Goal: Information Seeking & Learning: Understand process/instructions

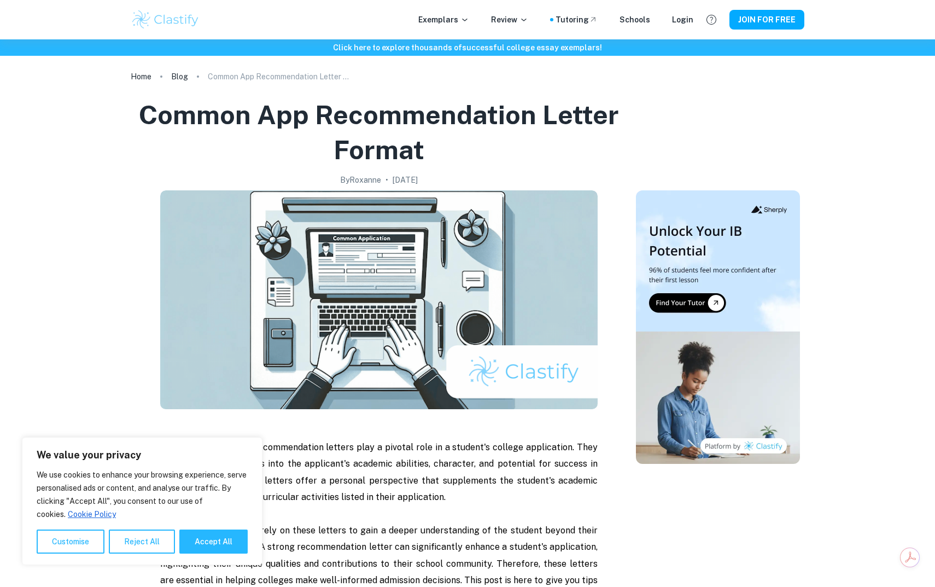
click at [357, 116] on h1 "Common App Recommendation Letter Format" at bounding box center [379, 132] width 488 height 70
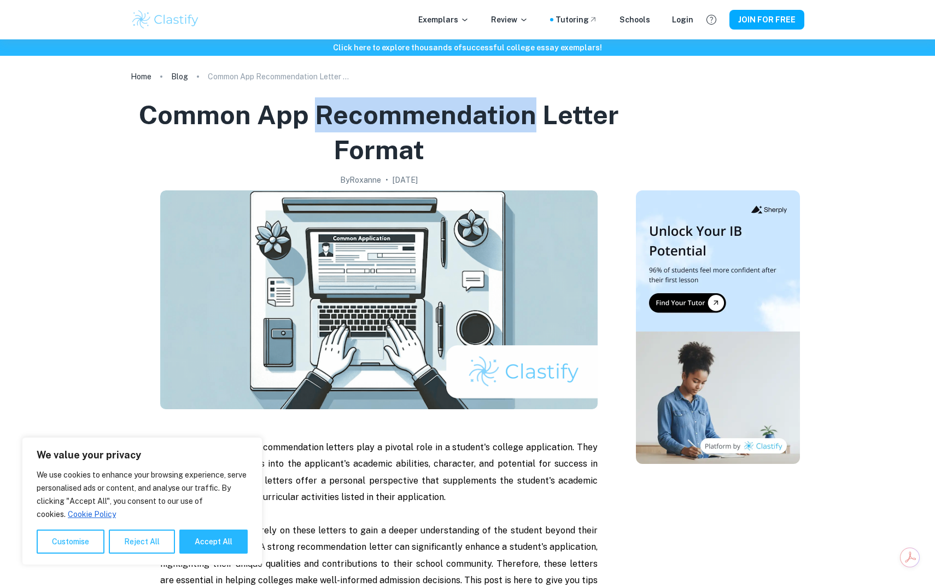
click at [357, 116] on h1 "Common App Recommendation Letter Format" at bounding box center [379, 132] width 488 height 70
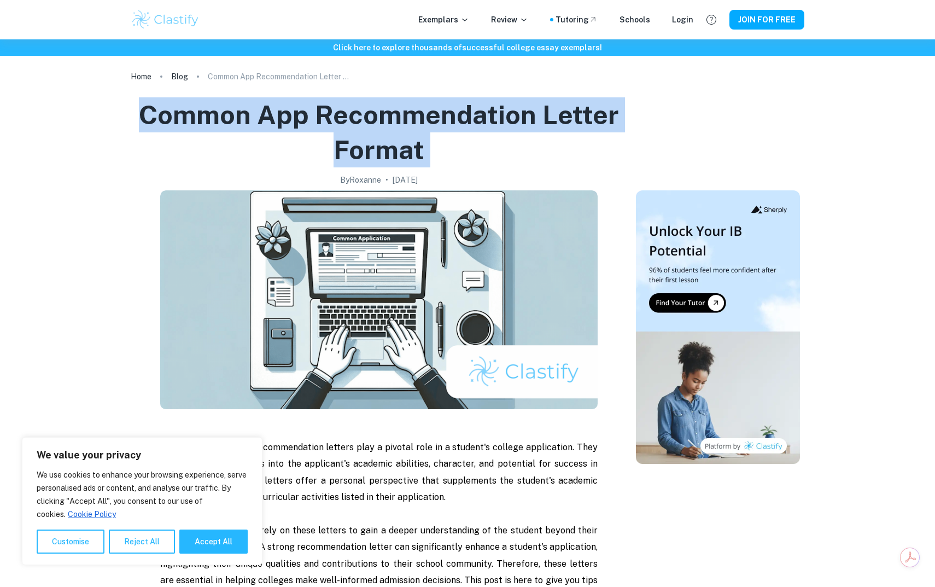
click at [357, 116] on h1 "Common App Recommendation Letter Format" at bounding box center [379, 132] width 488 height 70
copy h1 "Common App Recommendation Letter Format"
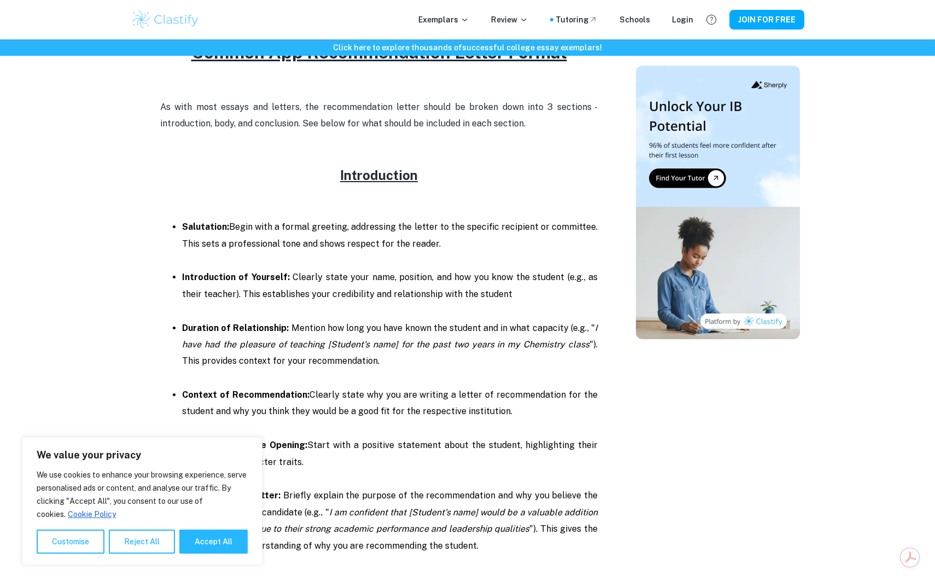
scroll to position [617, 0]
click at [344, 232] on p "Salutation: Begin with a formal greeting, addressing the letter to the specific…" at bounding box center [389, 234] width 415 height 33
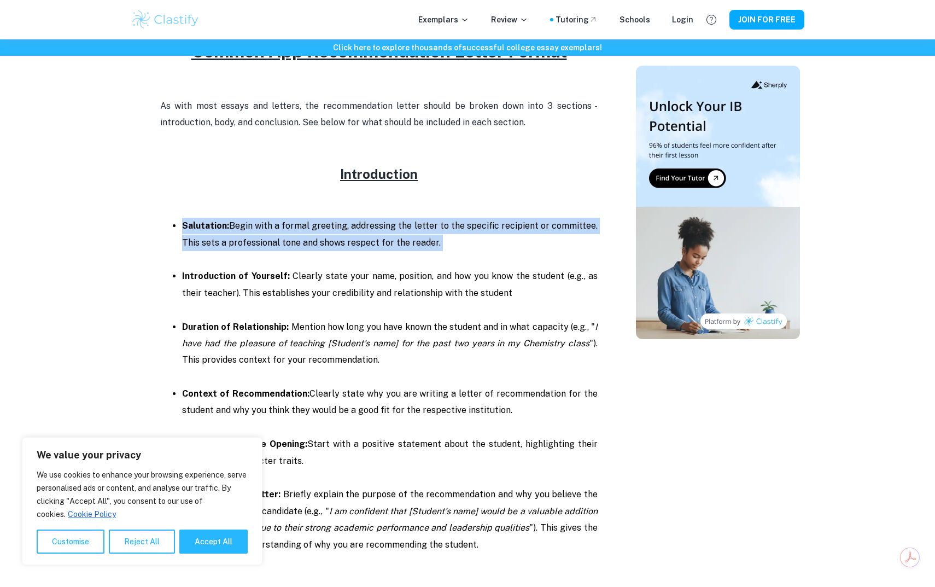
click at [344, 232] on p "Salutation: Begin with a formal greeting, addressing the letter to the specific…" at bounding box center [389, 234] width 415 height 33
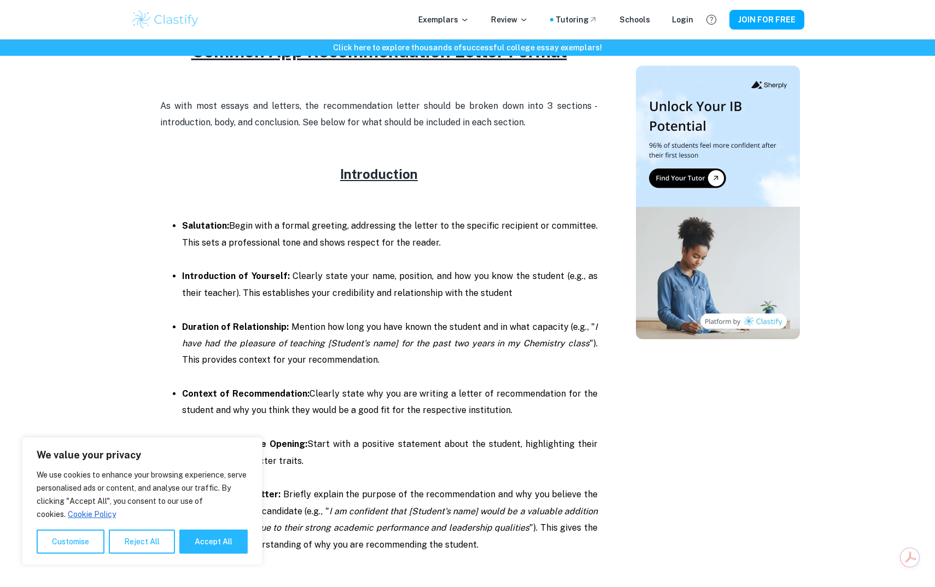
click at [359, 271] on span "Clearly state your name, position, and how you know the student (e.g., as their…" at bounding box center [389, 284] width 415 height 27
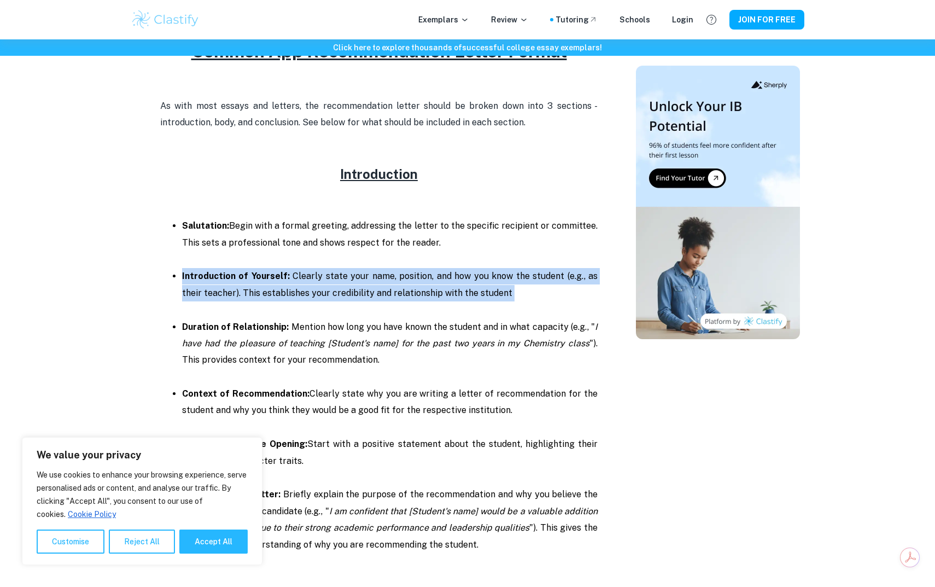
click at [359, 271] on span "Clearly state your name, position, and how you know the student (e.g., as their…" at bounding box center [389, 284] width 415 height 27
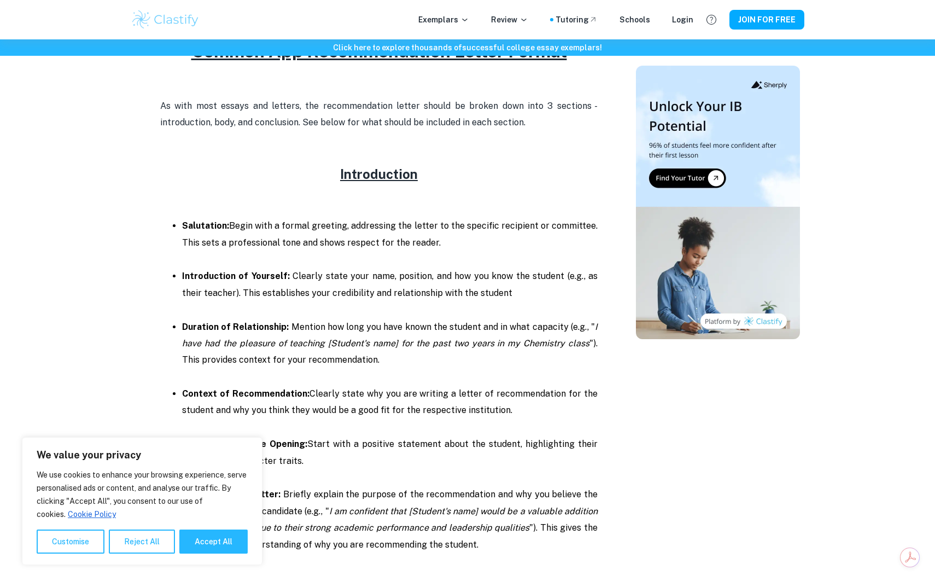
click at [353, 285] on p "Introduction of Yourself: Clearly state your name, position, and how you know t…" at bounding box center [389, 284] width 415 height 33
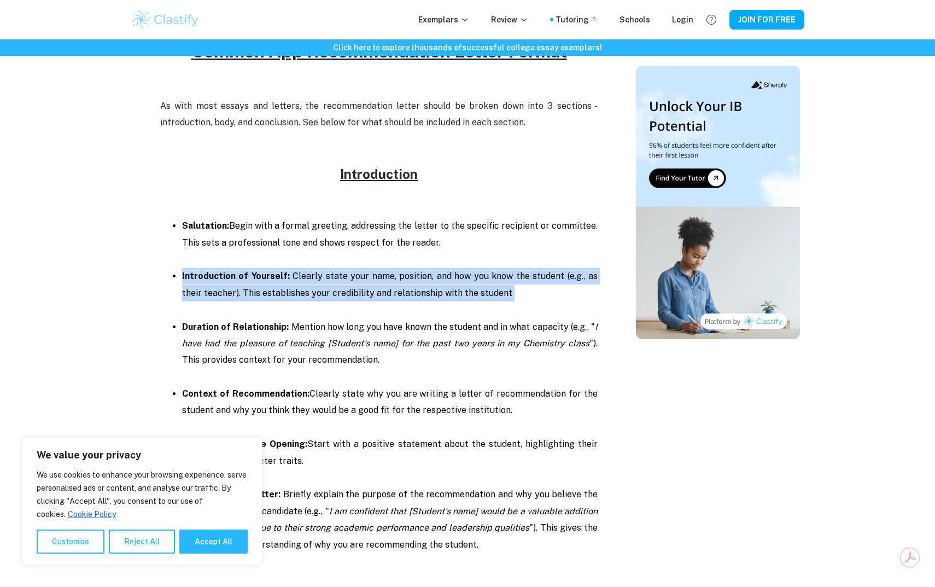
click at [353, 285] on p "Introduction of Yourself: Clearly state your name, position, and how you know t…" at bounding box center [389, 284] width 415 height 33
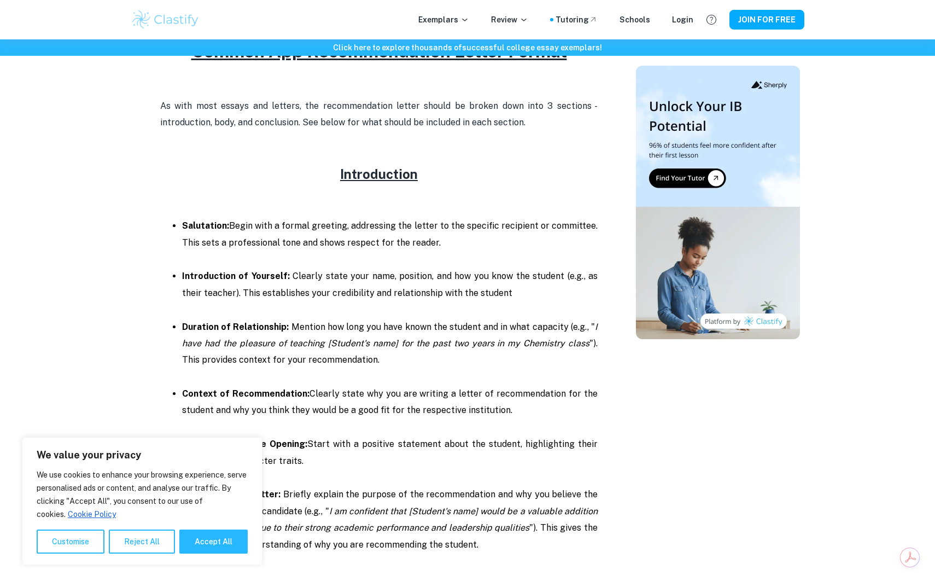
click at [337, 326] on span "Mention how long you have known the student and in what capacity (e.g., "" at bounding box center [442, 326] width 303 height 10
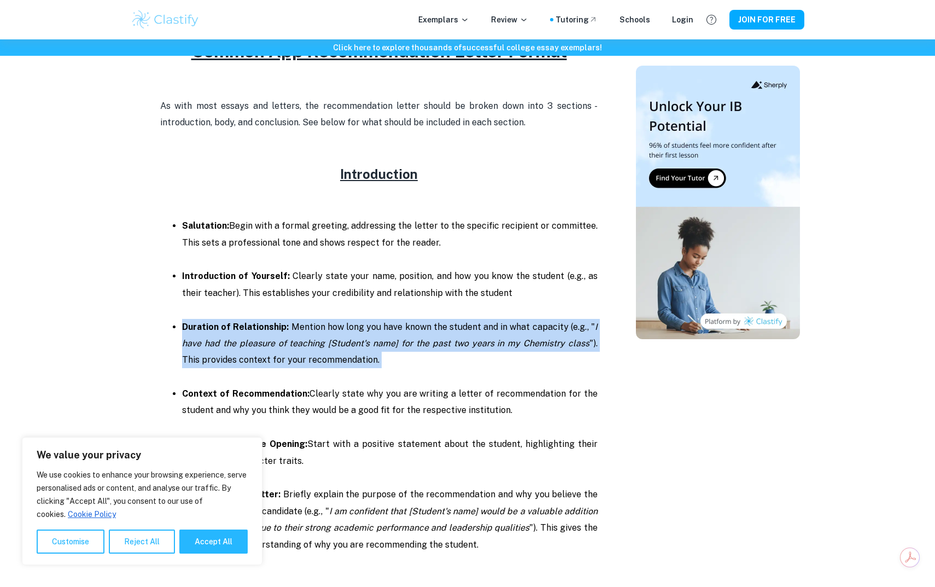
click at [337, 326] on span "Mention how long you have known the student and in what capacity (e.g., "" at bounding box center [442, 326] width 303 height 10
